Goal: Task Accomplishment & Management: Manage account settings

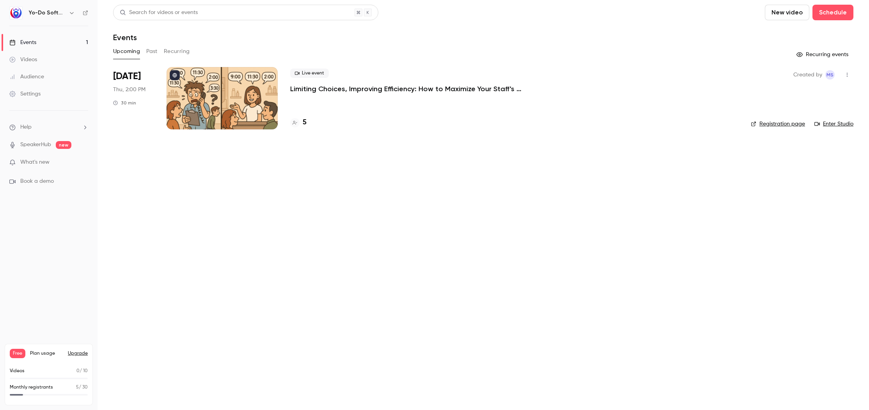
click at [357, 93] on p "Limiting Choices, Improving Efficiency: How to Maximize Your Staff's Schedule" at bounding box center [407, 88] width 234 height 9
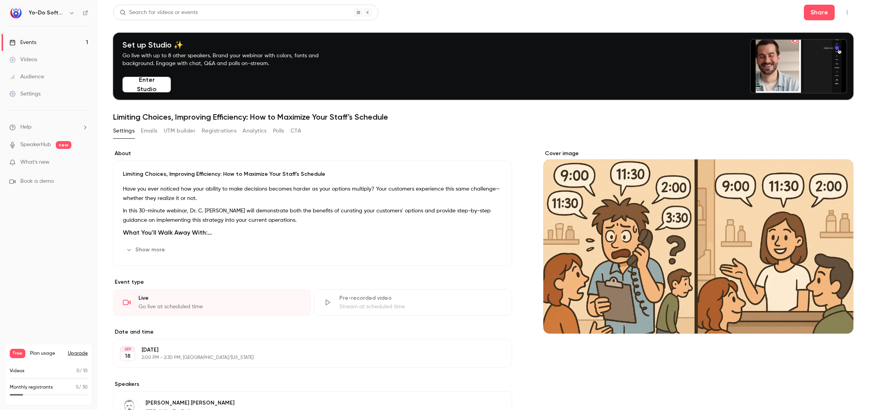
click at [226, 128] on button "Registrations" at bounding box center [219, 131] width 35 height 12
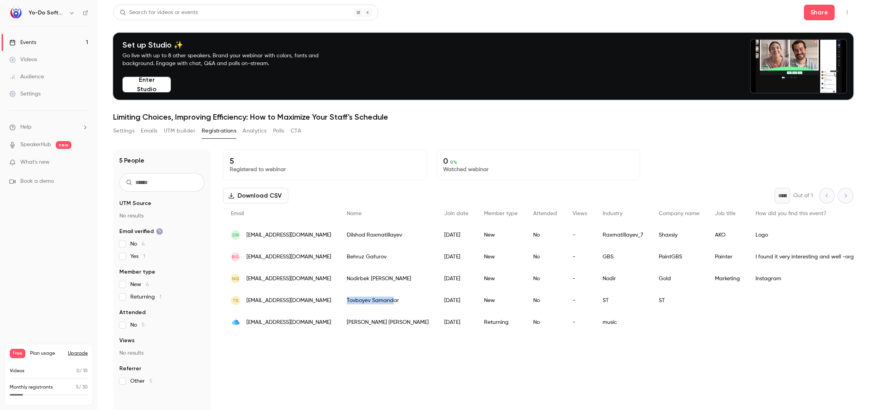
drag, startPoint x: 385, startPoint y: 302, endPoint x: 337, endPoint y: 302, distance: 48.4
click at [339, 302] on div "Tovboyev Samandar" at bounding box center [388, 301] width 98 height 22
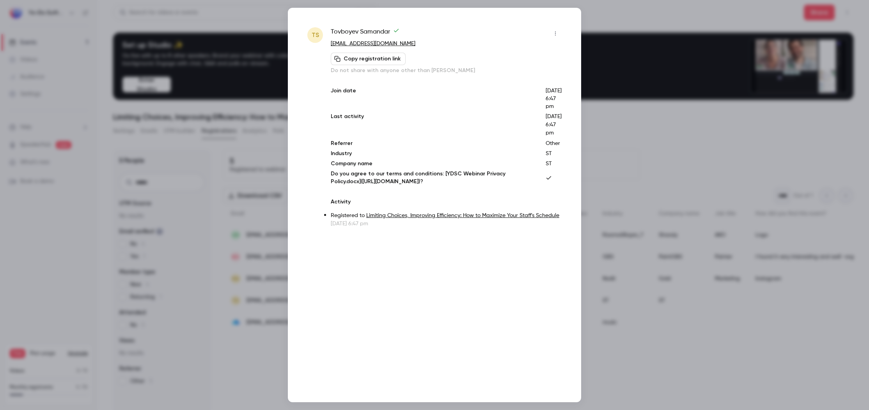
click at [659, 129] on div at bounding box center [434, 205] width 869 height 410
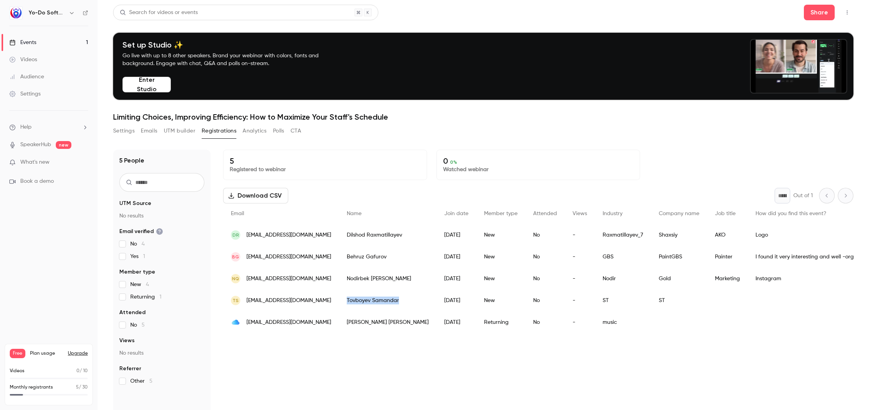
drag, startPoint x: 393, startPoint y: 301, endPoint x: 339, endPoint y: 300, distance: 54.6
click at [339, 300] on div "Tovboyev Samandar" at bounding box center [388, 301] width 98 height 22
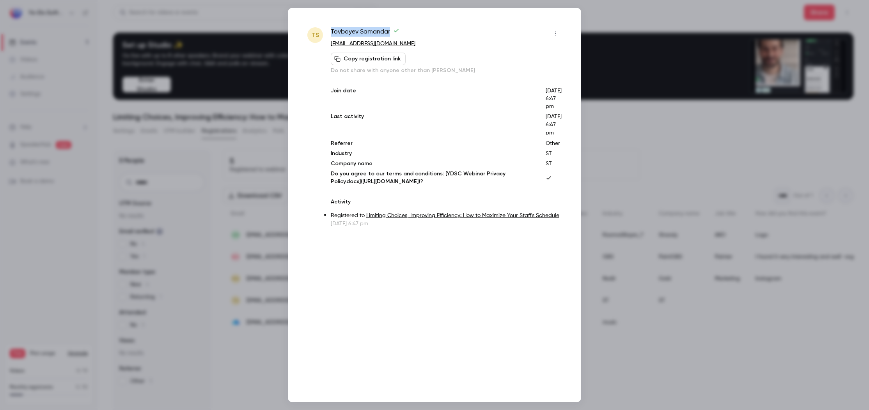
drag, startPoint x: 390, startPoint y: 30, endPoint x: 328, endPoint y: 31, distance: 62.0
click at [328, 31] on div "TS Tovboyev Samandar [EMAIL_ADDRESS][DOMAIN_NAME] Copy registration link Do not…" at bounding box center [434, 127] width 254 height 200
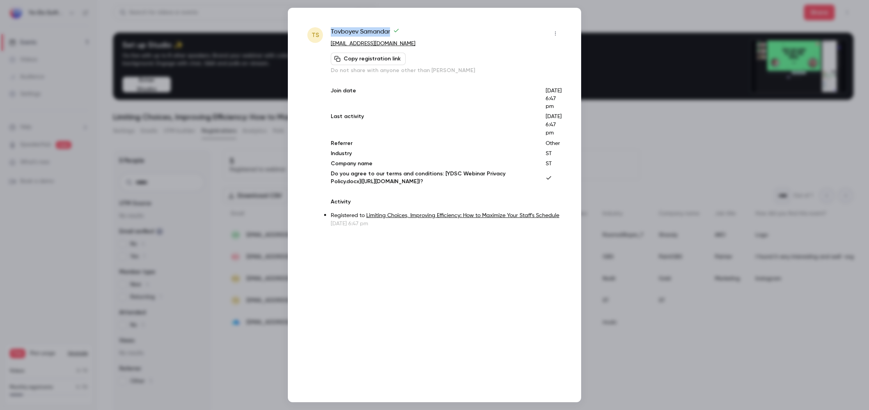
copy span "Tovboyev Samandar"
click at [688, 387] on div at bounding box center [434, 205] width 869 height 410
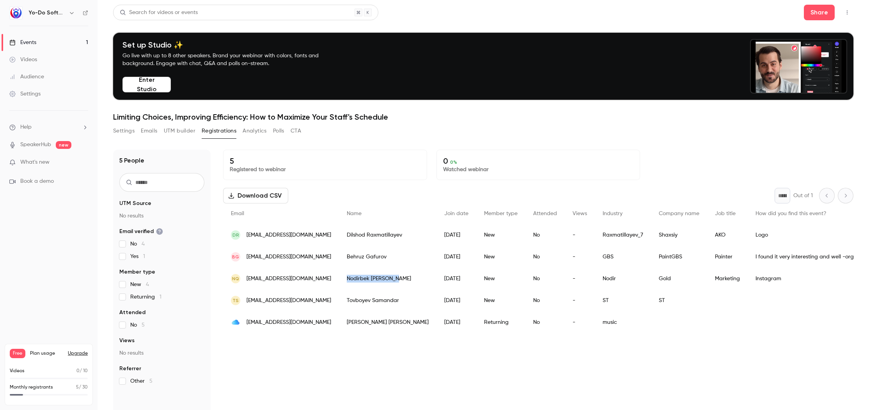
drag, startPoint x: 391, startPoint y: 278, endPoint x: 331, endPoint y: 277, distance: 60.5
click at [339, 277] on div "[PERSON_NAME]" at bounding box center [388, 279] width 98 height 22
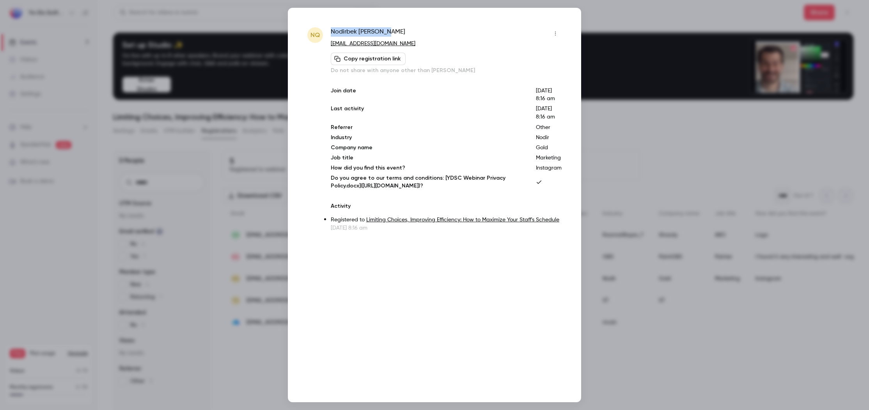
drag, startPoint x: 399, startPoint y: 30, endPoint x: 331, endPoint y: 34, distance: 68.4
click at [331, 34] on div "[PERSON_NAME]" at bounding box center [446, 33] width 231 height 12
copy span "[PERSON_NAME]"
click at [625, 141] on div at bounding box center [434, 205] width 869 height 410
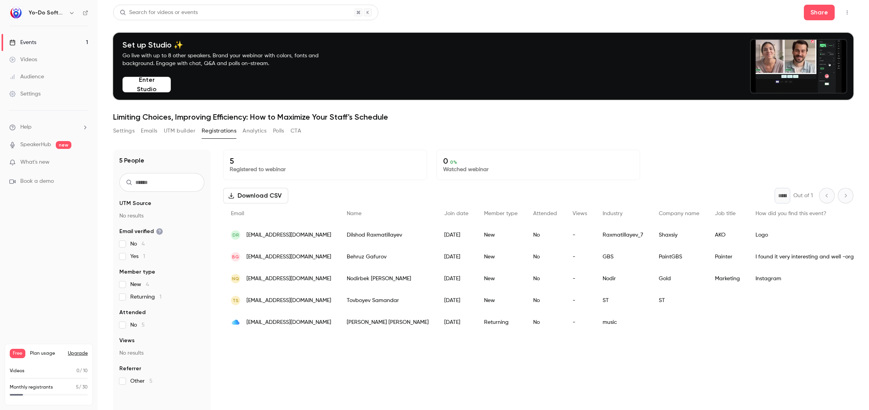
click at [133, 130] on button "Settings" at bounding box center [123, 131] width 21 height 12
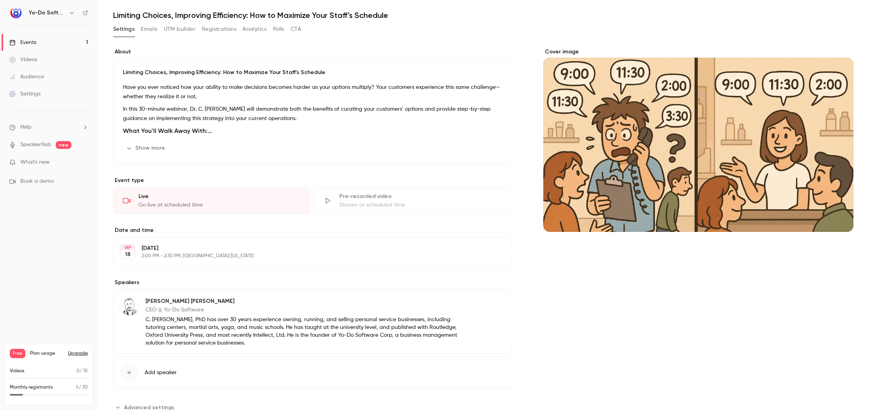
scroll to position [129, 0]
